Goal: Navigation & Orientation: Find specific page/section

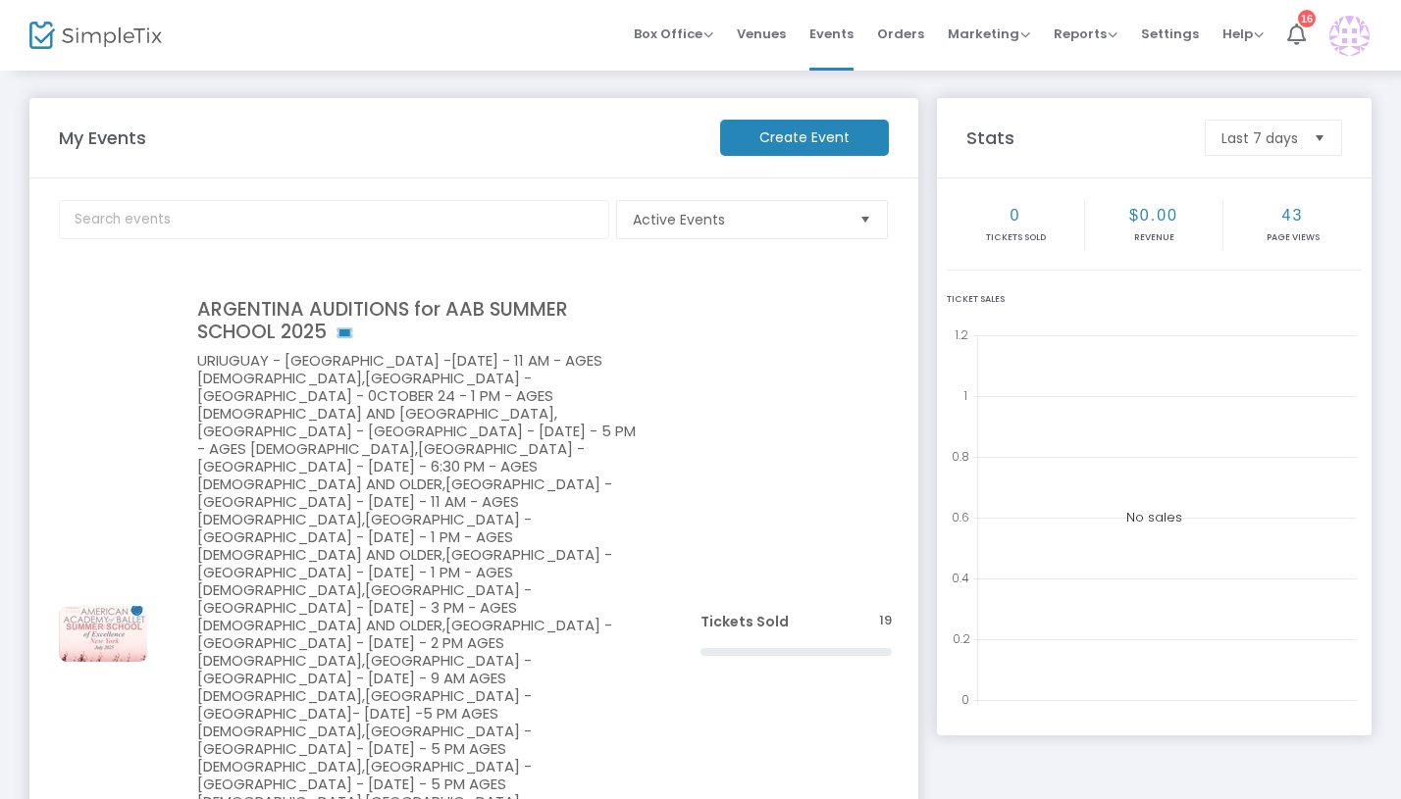
click at [1350, 35] on img at bounding box center [1349, 36] width 40 height 40
